Goal: Obtain resource: Download file/media

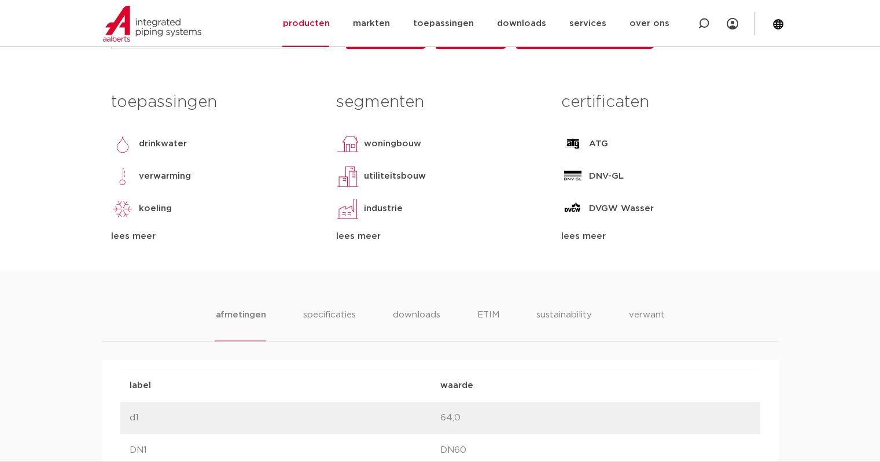
scroll to position [405, 0]
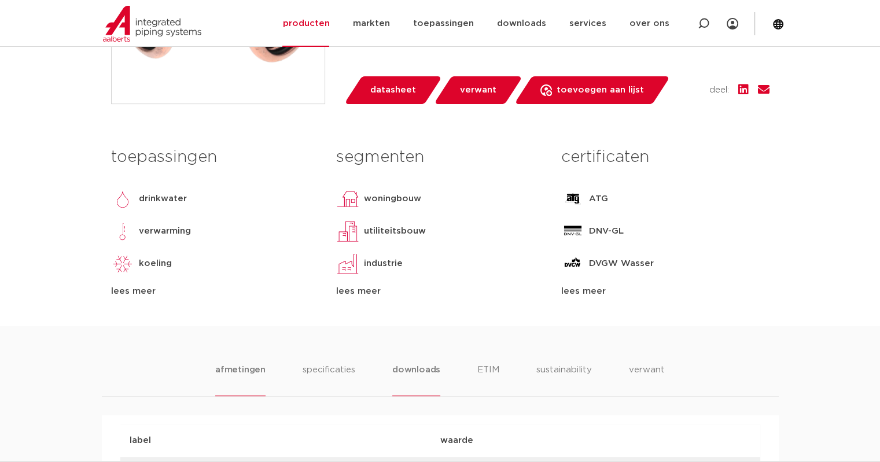
click at [415, 364] on li "downloads" at bounding box center [416, 379] width 48 height 33
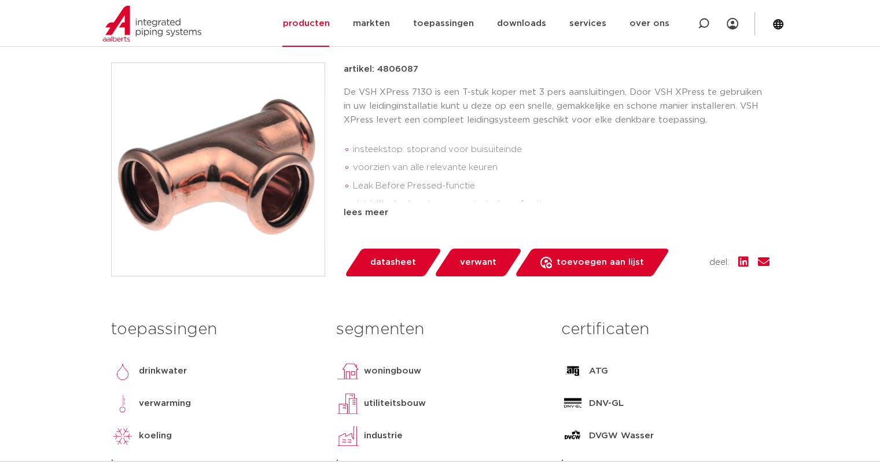
scroll to position [231, 0]
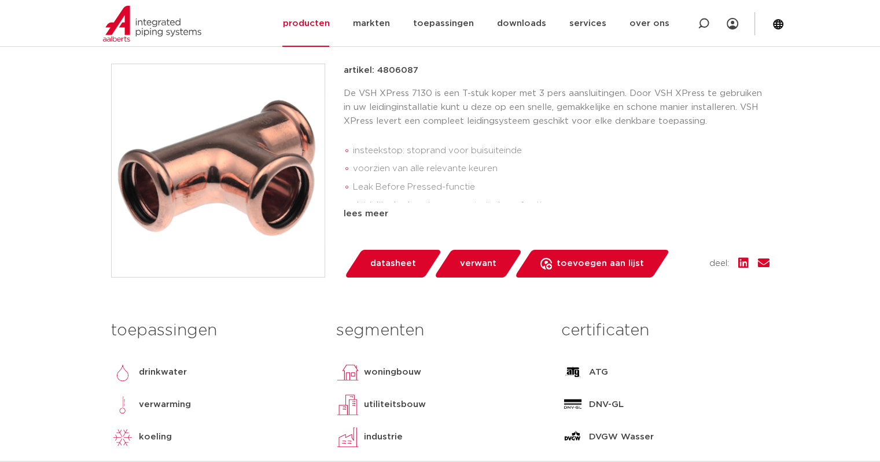
click at [474, 263] on span "verwant" at bounding box center [478, 264] width 36 height 19
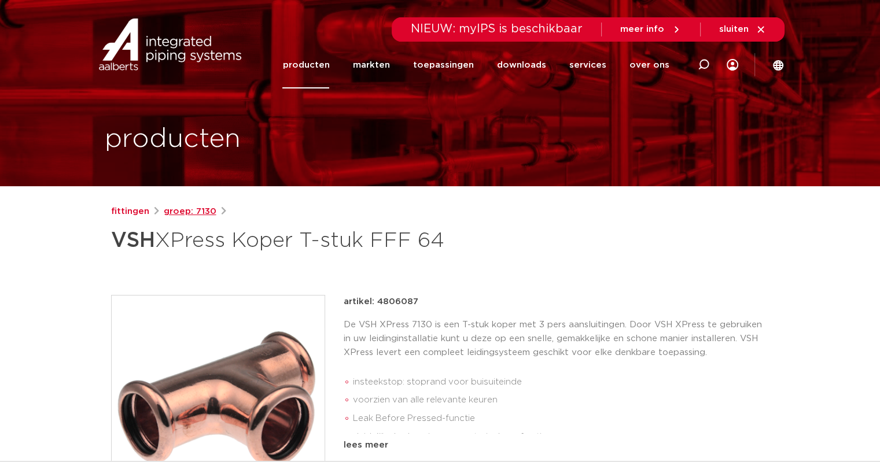
click at [186, 210] on link "groep: 7130" at bounding box center [190, 212] width 53 height 14
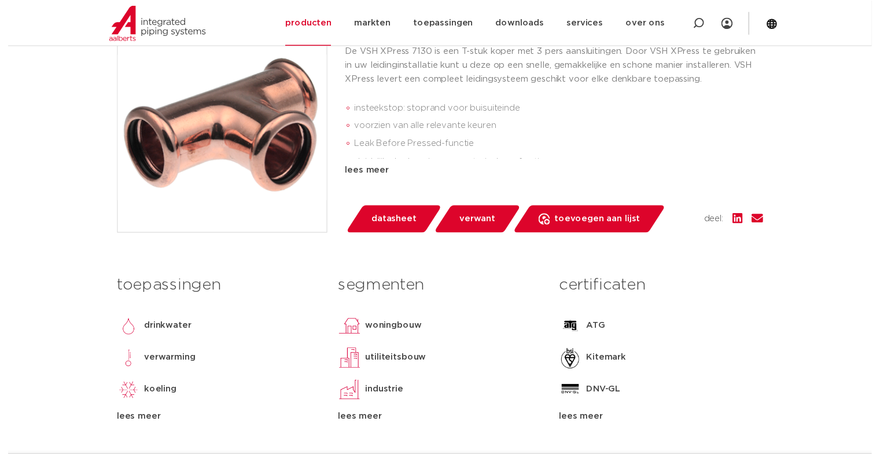
scroll to position [289, 0]
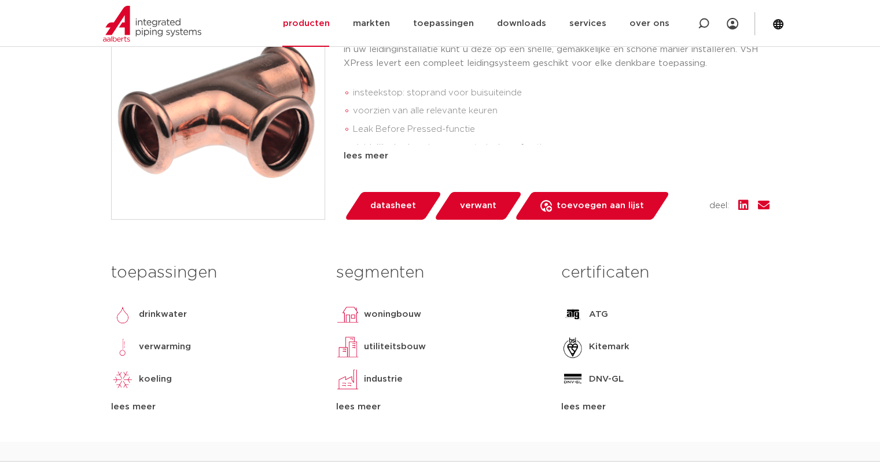
click at [380, 205] on span "datasheet" at bounding box center [393, 206] width 46 height 19
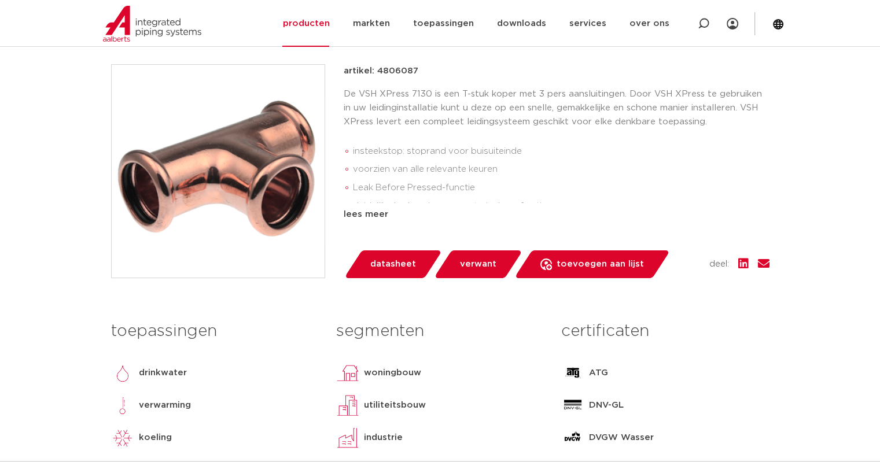
scroll to position [231, 0]
click at [472, 261] on span "verwant" at bounding box center [478, 264] width 36 height 19
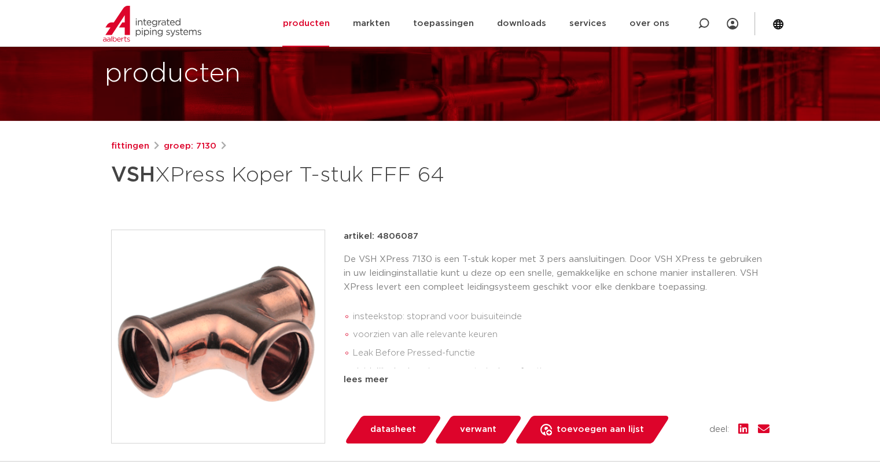
scroll to position [37, 0]
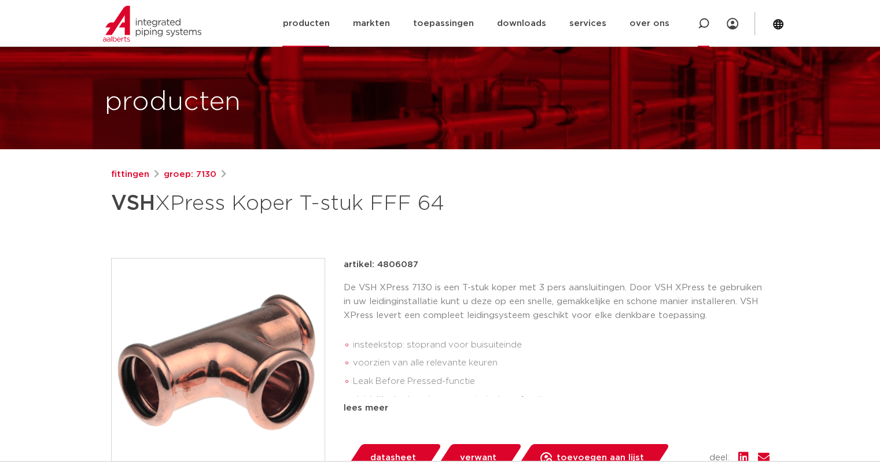
click at [706, 17] on div at bounding box center [704, 23] width 12 height 47
type input "7130"
click button "Zoeken" at bounding box center [0, 0] width 0 height 0
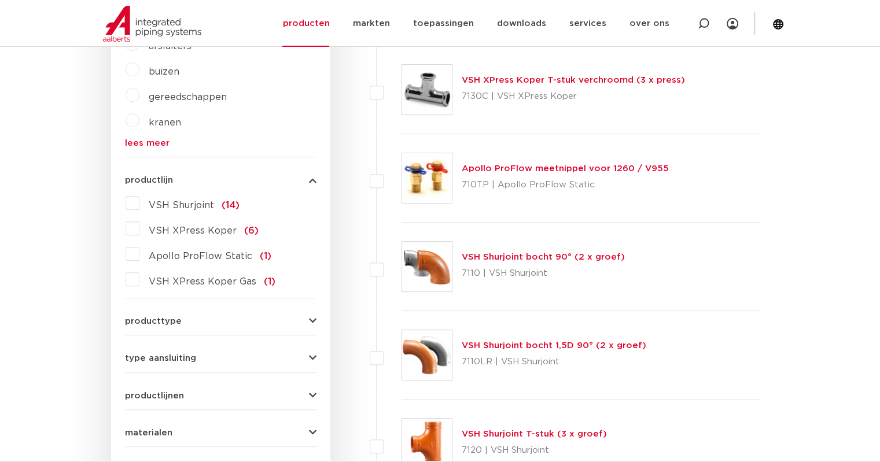
scroll to position [469, 0]
click at [139, 229] on label "VSH XPress Koper (6)" at bounding box center [198, 228] width 119 height 19
click at [0, 0] on input "VSH XPress Koper (6)" at bounding box center [0, 0] width 0 height 0
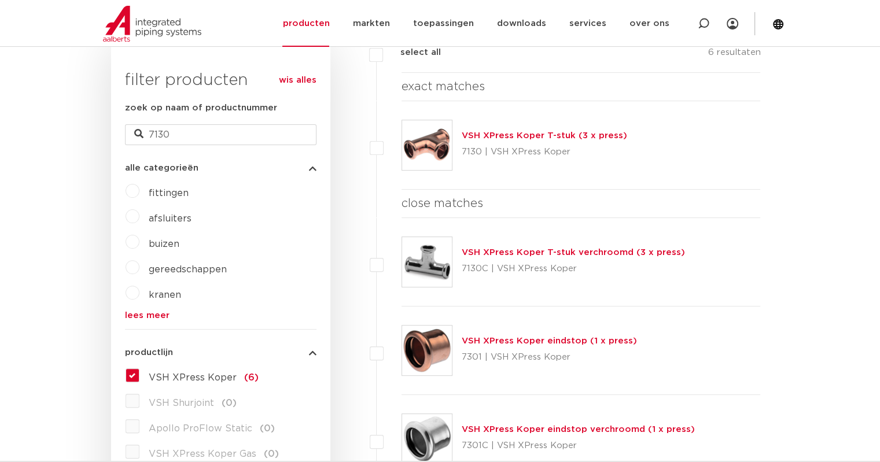
scroll to position [295, 0]
click at [541, 132] on link "VSH XPress Koper T-stuk (3 x press)" at bounding box center [544, 136] width 165 height 9
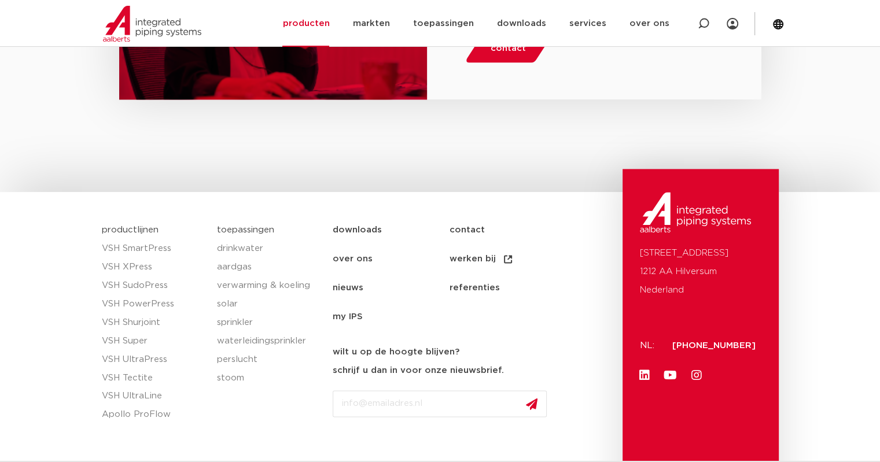
scroll to position [1565, 0]
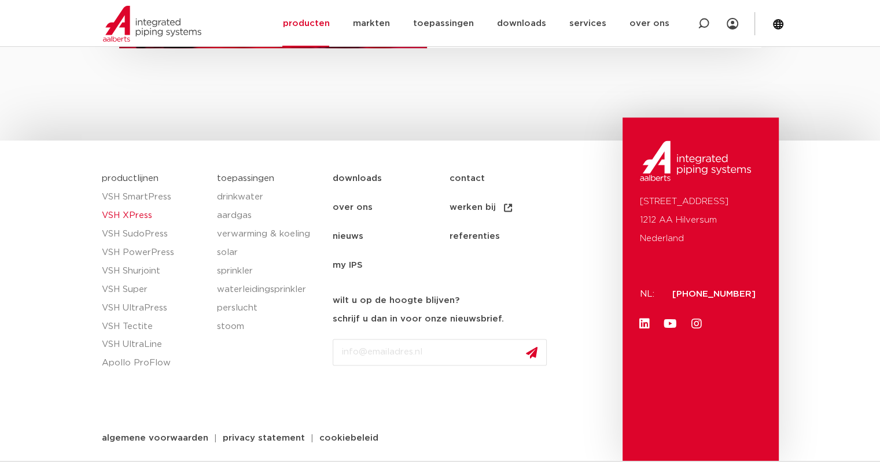
click at [134, 212] on link "VSH XPress" at bounding box center [154, 216] width 104 height 19
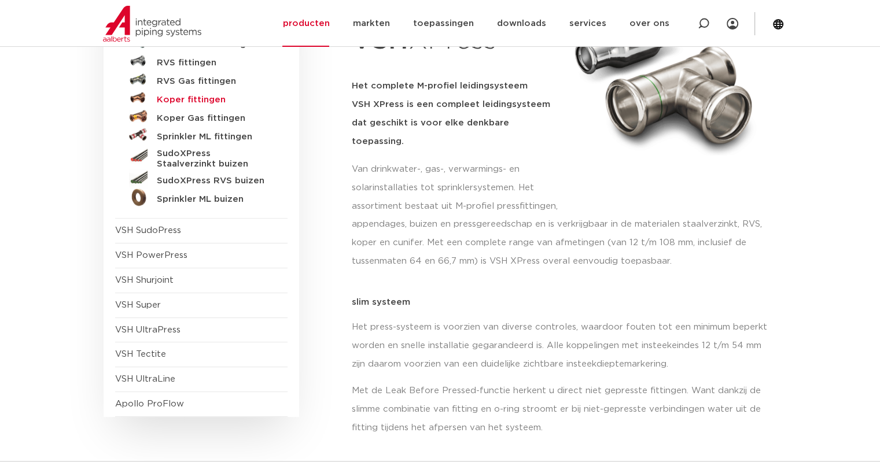
scroll to position [231, 0]
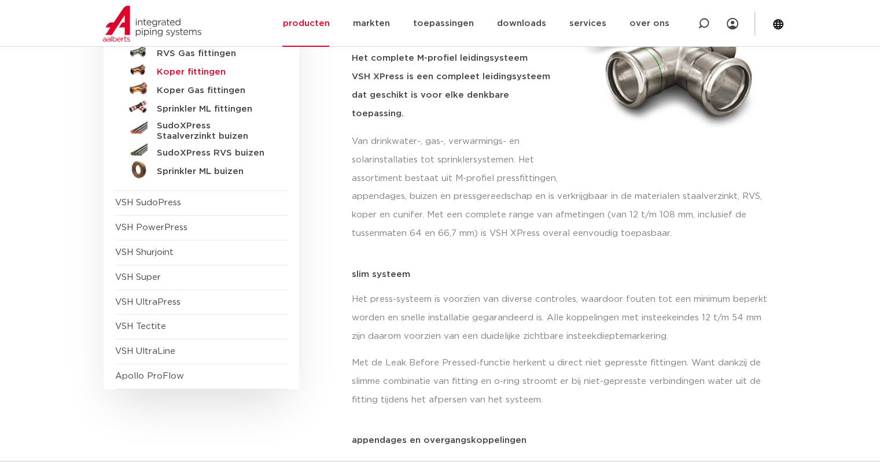
click at [201, 73] on h5 "Koper fittingen" at bounding box center [214, 72] width 115 height 10
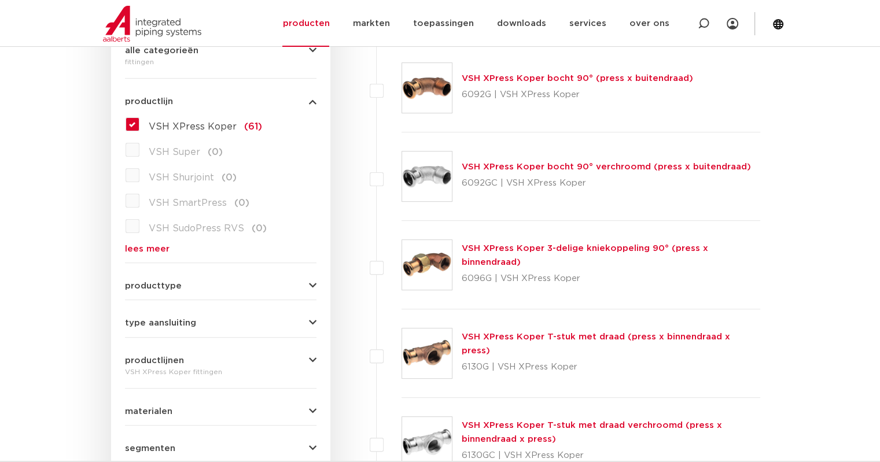
click at [238, 279] on div "producttype meerdelig (6) accessoires (fittings) (2) voordeelpakket (1) demonta…" at bounding box center [220, 281] width 191 height 18
click at [164, 279] on div "producttype meerdelig (6) accessoires (fittings) (2) voordeelpakket (1) demonta…" at bounding box center [220, 281] width 191 height 18
click at [311, 285] on icon "button" at bounding box center [313, 286] width 8 height 9
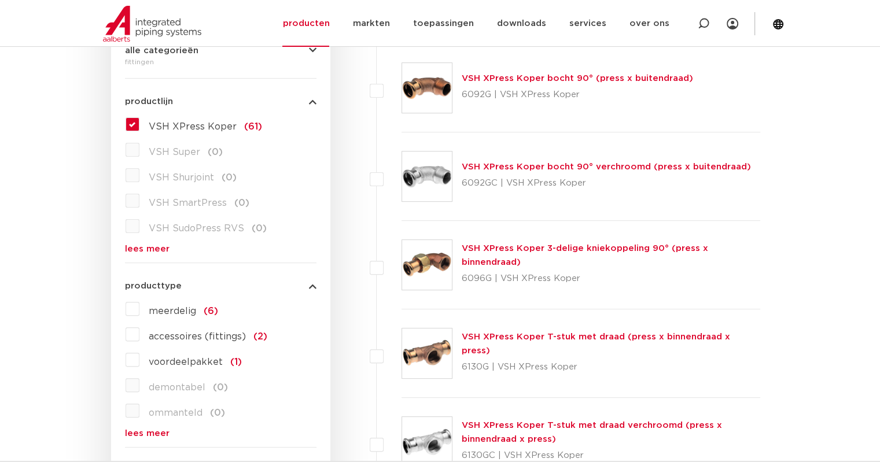
click at [311, 284] on icon "button" at bounding box center [313, 286] width 8 height 9
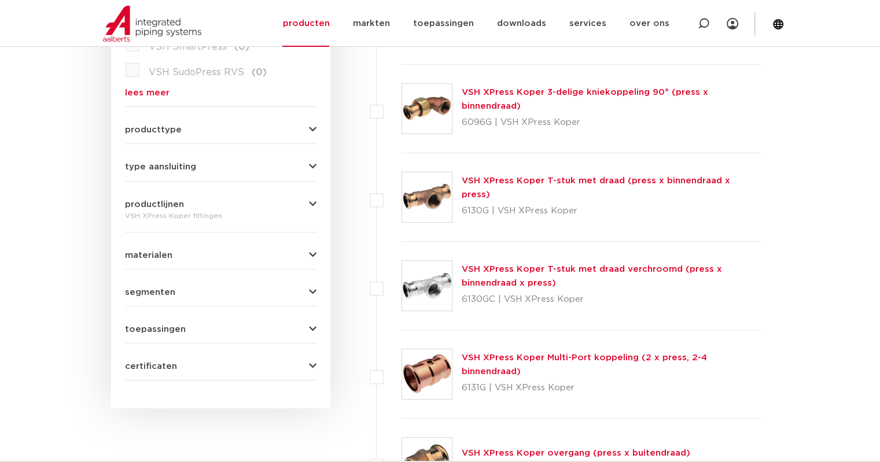
scroll to position [469, 0]
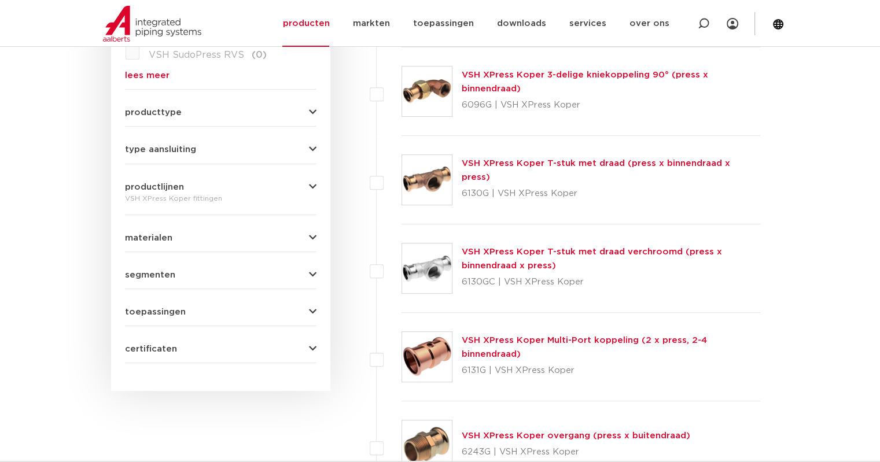
click at [313, 147] on icon "button" at bounding box center [313, 149] width 8 height 9
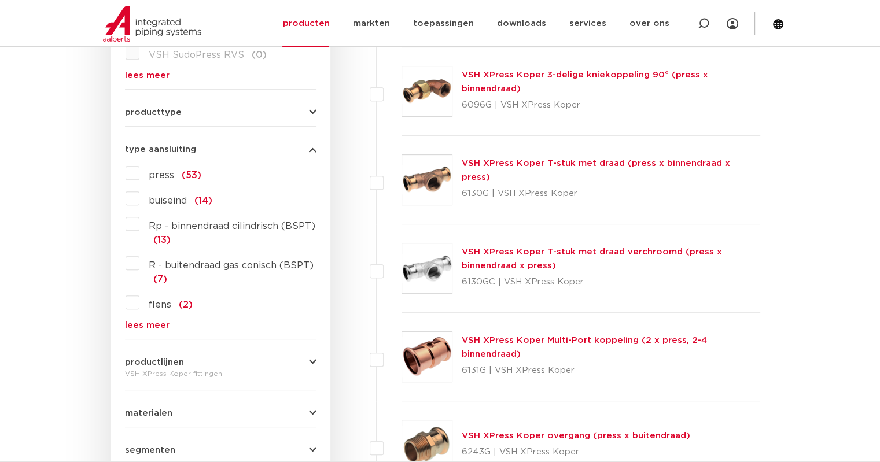
click at [313, 147] on icon "button" at bounding box center [313, 149] width 8 height 9
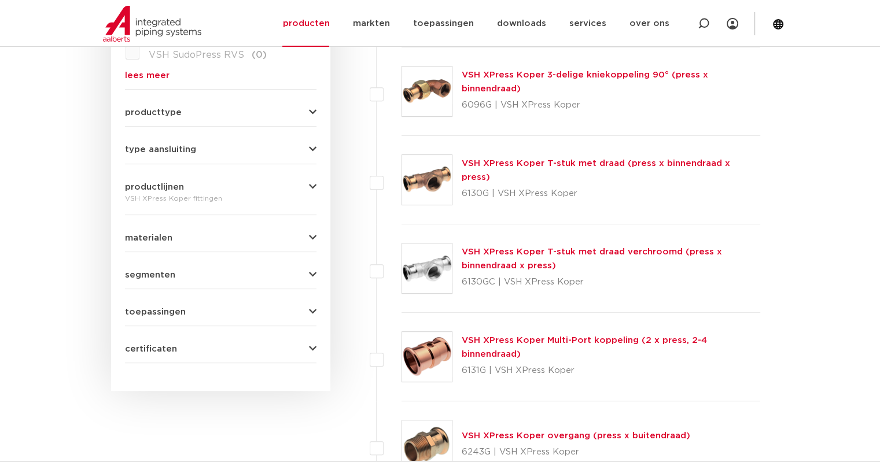
click at [317, 110] on div "wis alles filter producten zoek op naam of productnummer alle categorieën fitti…" at bounding box center [220, 73] width 219 height 636
click at [311, 110] on icon "button" at bounding box center [313, 112] width 8 height 9
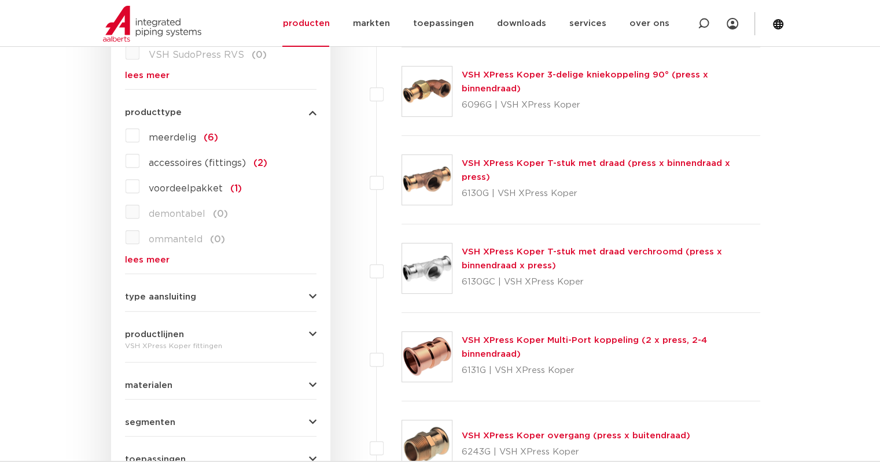
click at [311, 110] on icon "button" at bounding box center [313, 112] width 8 height 9
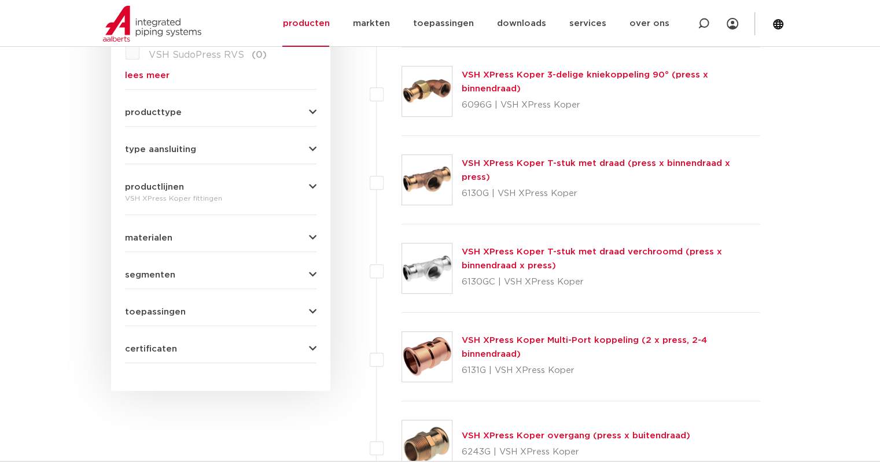
click at [315, 235] on icon "button" at bounding box center [313, 238] width 8 height 9
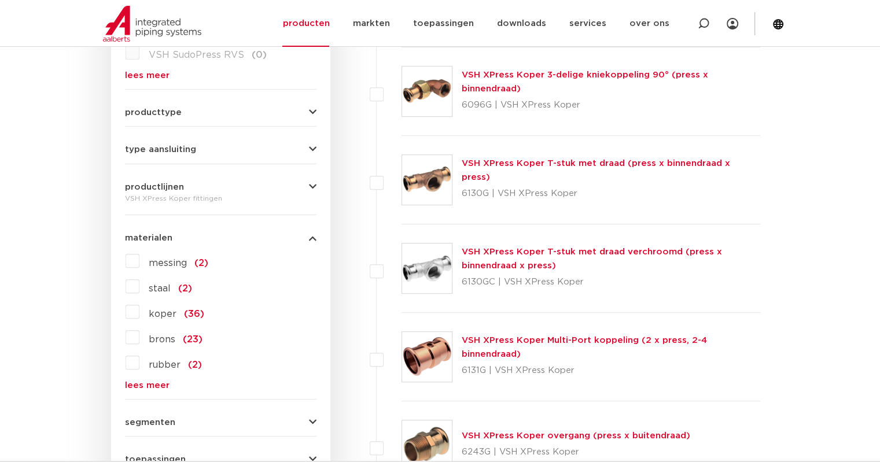
click at [139, 310] on label "koper (36)" at bounding box center [171, 312] width 65 height 19
click at [0, 0] on input "koper (36)" at bounding box center [0, 0] width 0 height 0
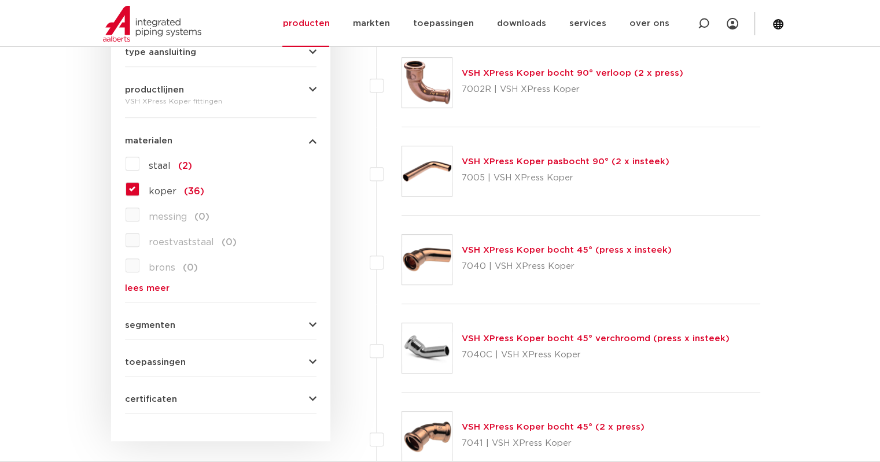
scroll to position [584, 0]
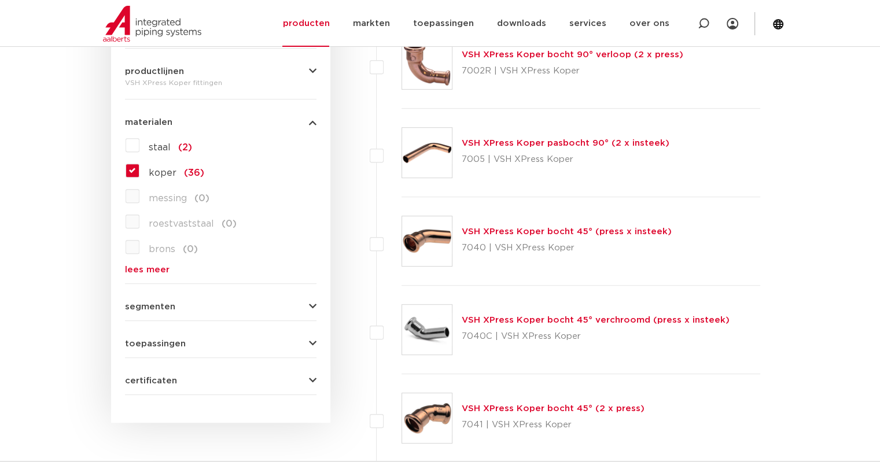
click at [315, 340] on icon "button" at bounding box center [313, 344] width 8 height 9
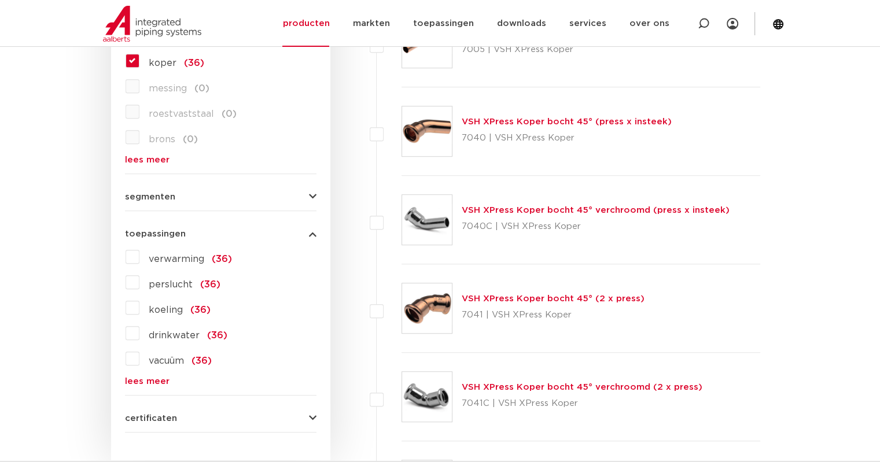
scroll to position [700, 0]
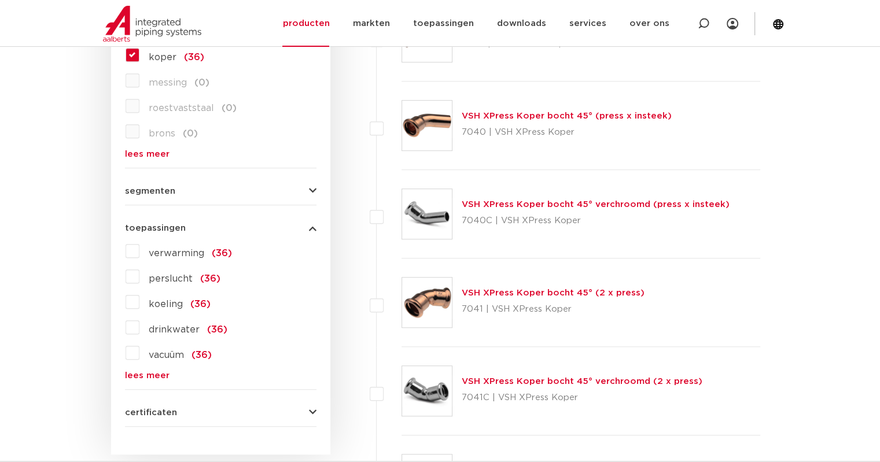
click at [139, 326] on label "drinkwater (36)" at bounding box center [183, 327] width 88 height 19
click at [0, 0] on input "drinkwater (36)" at bounding box center [0, 0] width 0 height 0
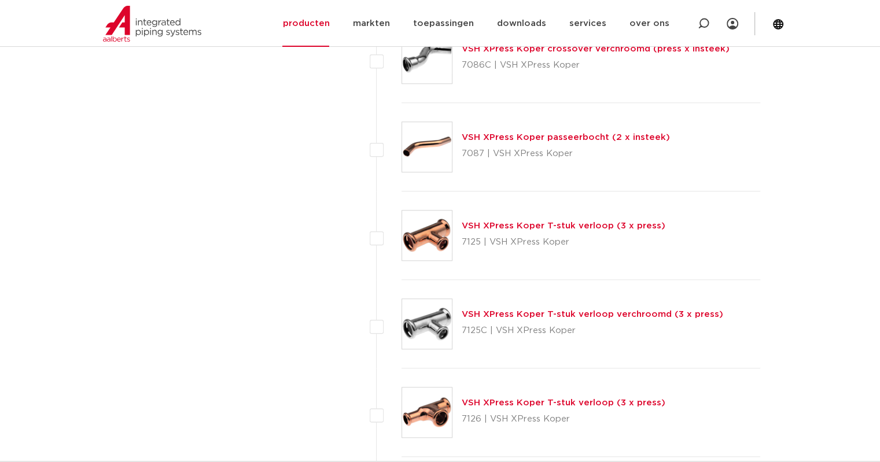
scroll to position [1336, 0]
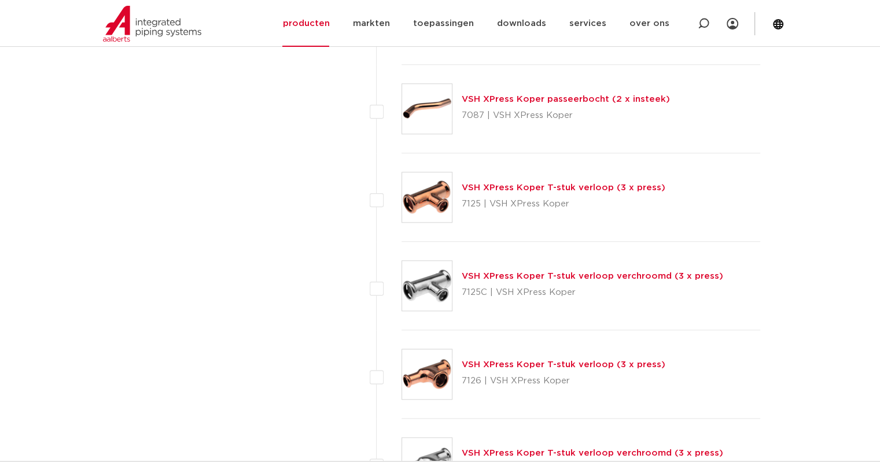
click at [518, 186] on link "VSH XPress Koper T-stuk verloop (3 x press)" at bounding box center [564, 187] width 204 height 9
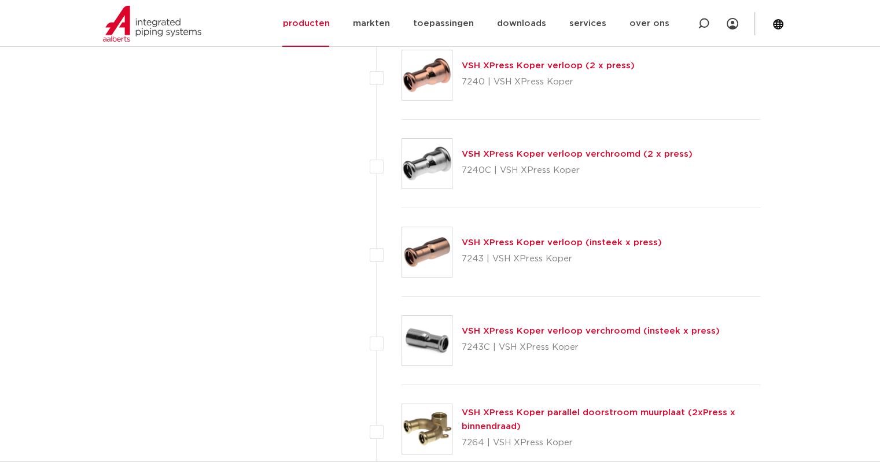
scroll to position [4223, 0]
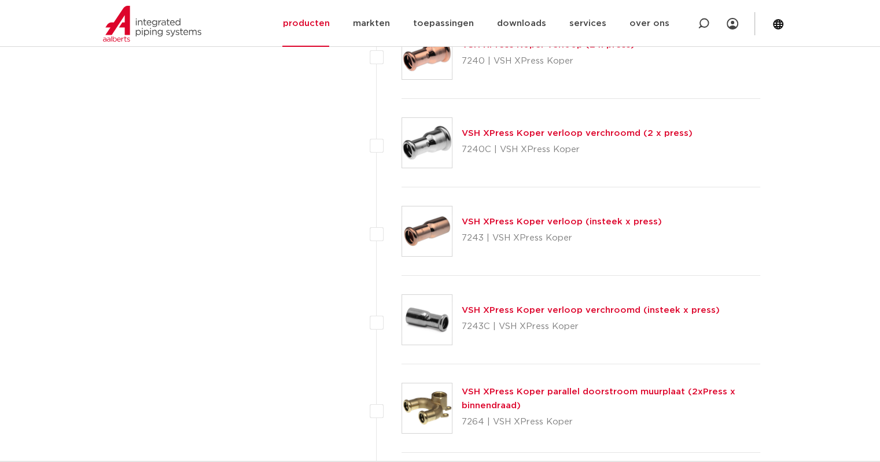
click at [537, 218] on link "VSH XPress Koper verloop (insteek x press)" at bounding box center [562, 222] width 200 height 9
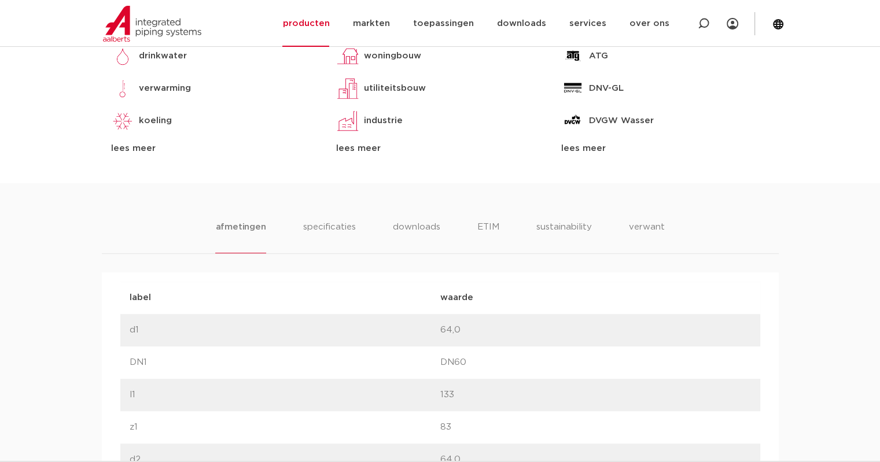
scroll to position [514, 0]
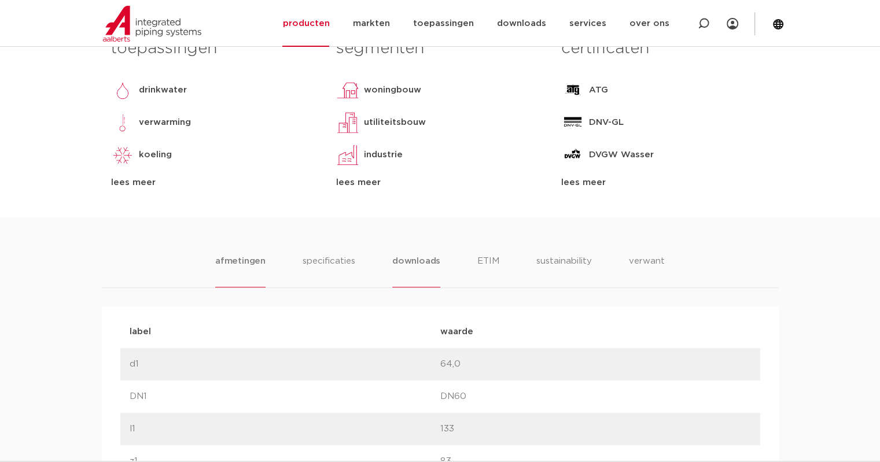
click at [412, 260] on li "downloads" at bounding box center [416, 271] width 48 height 33
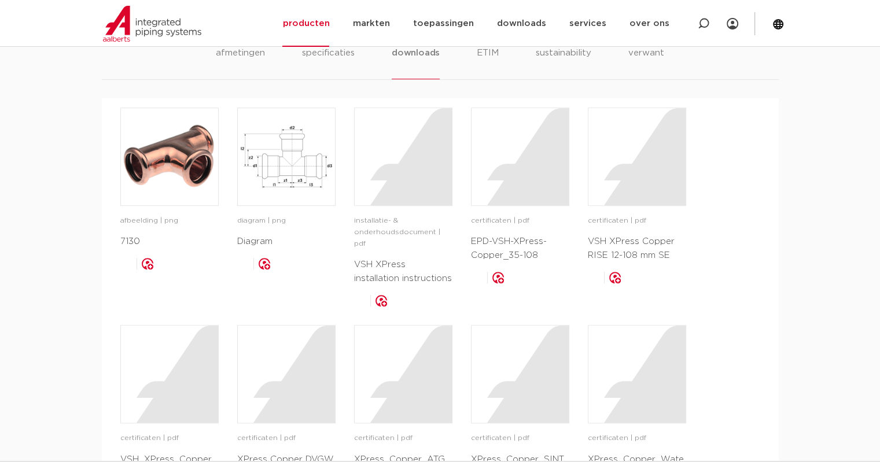
scroll to position [687, 0]
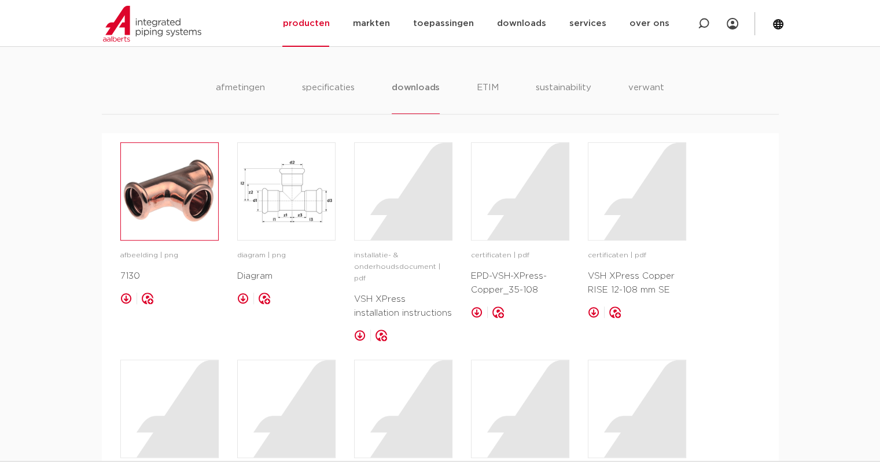
click at [166, 185] on img at bounding box center [169, 191] width 97 height 97
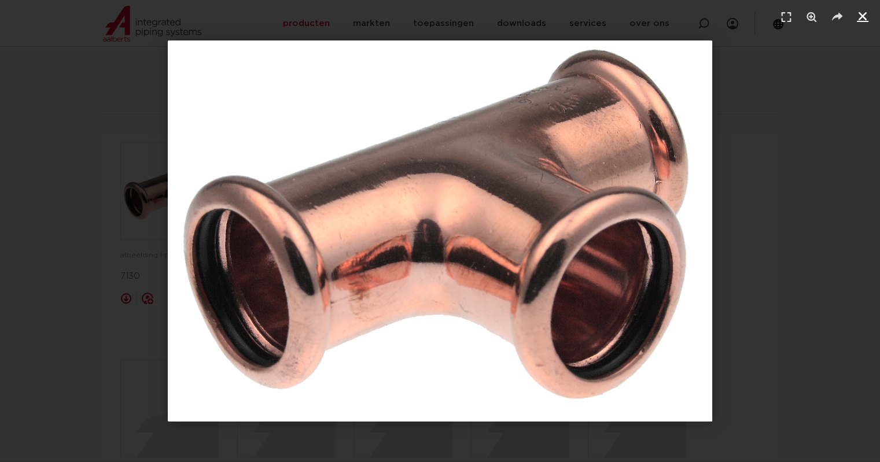
click at [865, 15] on icon "Sluiten (Esc)" at bounding box center [863, 16] width 12 height 12
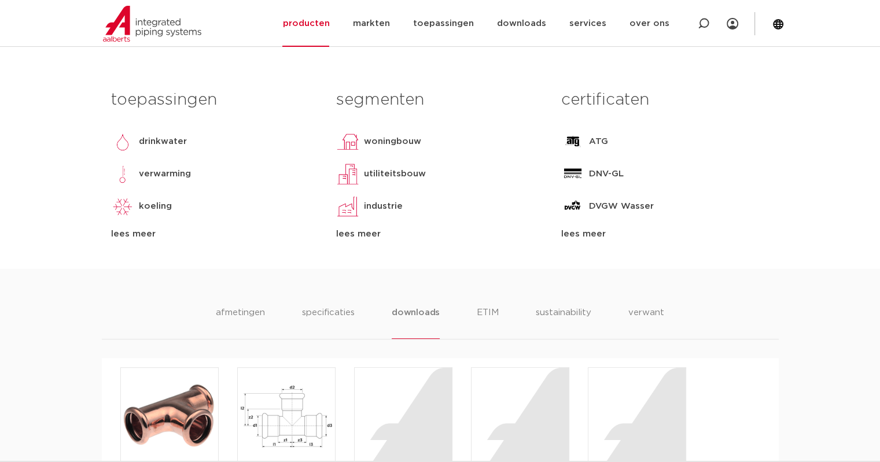
scroll to position [405, 0]
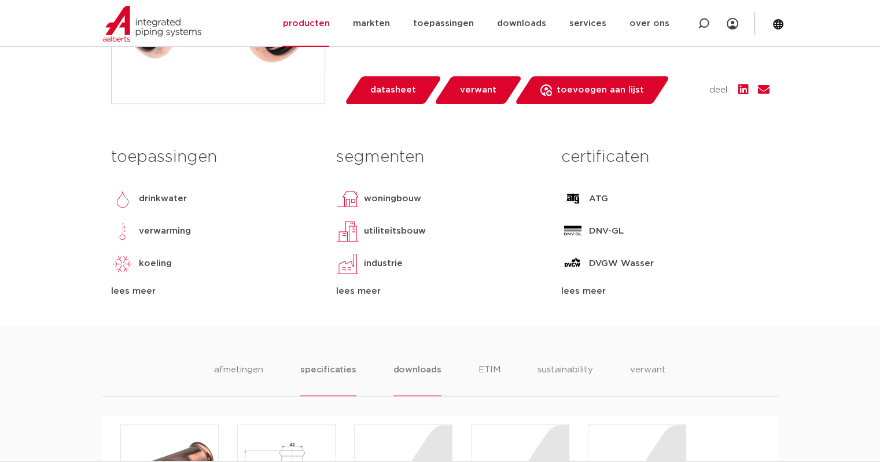
click at [325, 372] on li "specificaties" at bounding box center [328, 379] width 56 height 33
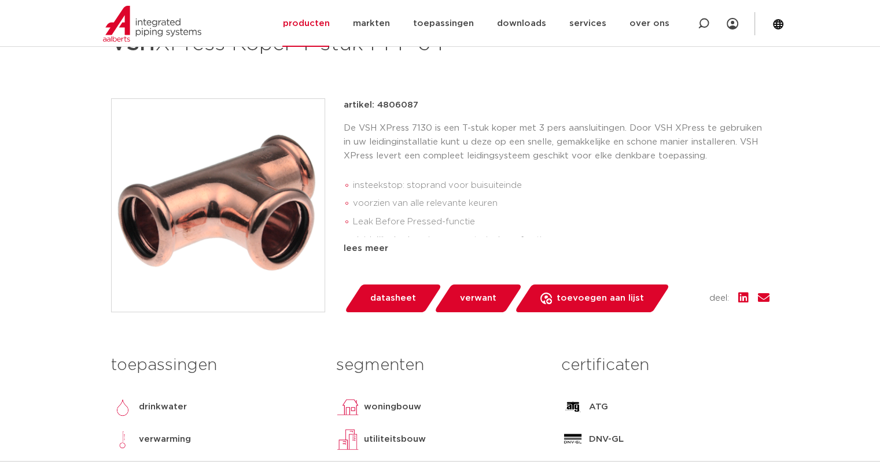
scroll to position [231, 0]
